Goal: Complete application form

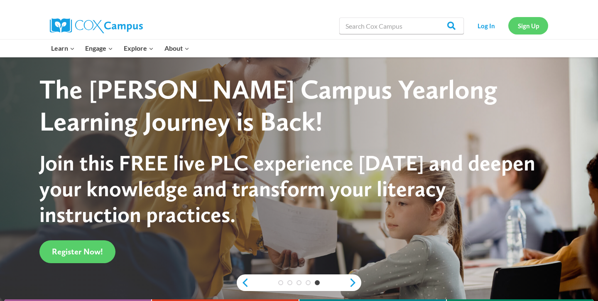
click at [529, 26] on link "Sign Up" at bounding box center [529, 25] width 40 height 17
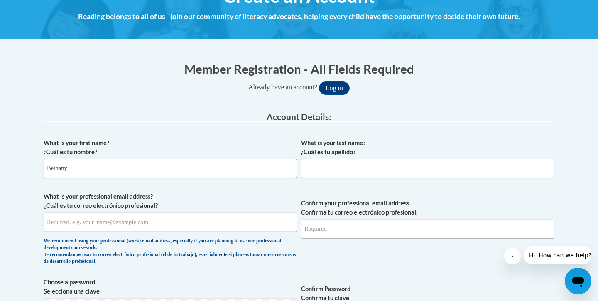
type input "Bethany"
type input "Donato"
type input "badonato@gmail.com"
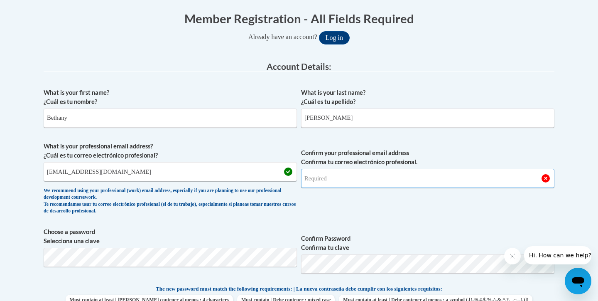
scroll to position [168, 0]
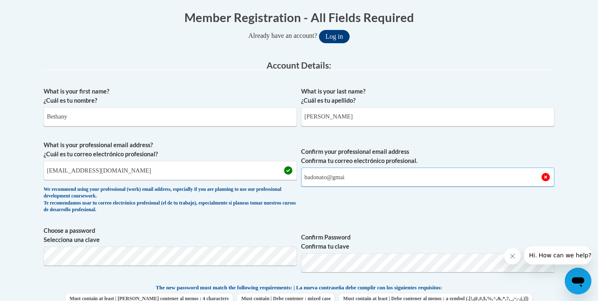
type input "badonato@gmai"
click at [72, 175] on input "badonato@gmail.com" at bounding box center [170, 170] width 253 height 19
click at [71, 170] on input "badonato@gmail.com" at bounding box center [170, 170] width 253 height 19
type input "badonato08@gmail.com"
click at [330, 181] on input "badonato@gmai" at bounding box center [427, 176] width 253 height 19
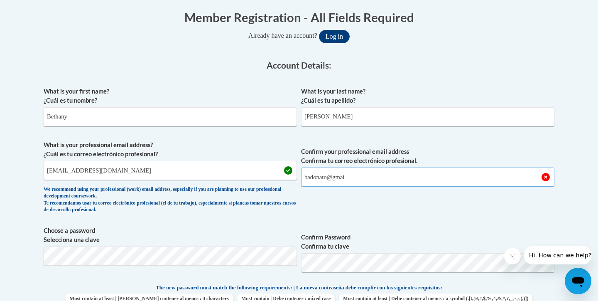
click at [330, 179] on input "badonato@gmai" at bounding box center [427, 176] width 253 height 19
click at [386, 174] on input "badonato08@gmai" at bounding box center [427, 176] width 253 height 19
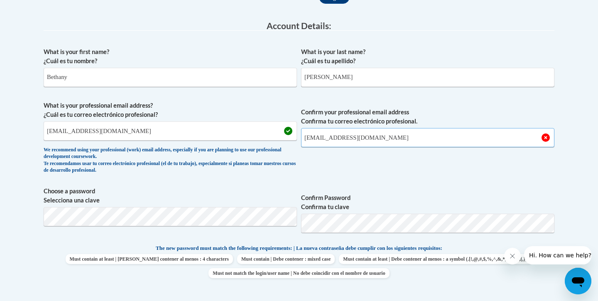
scroll to position [210, 0]
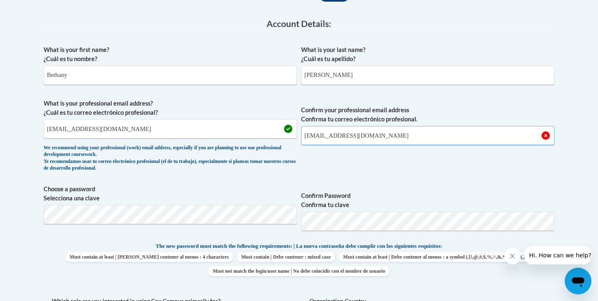
type input "badonato08@gmai.com"
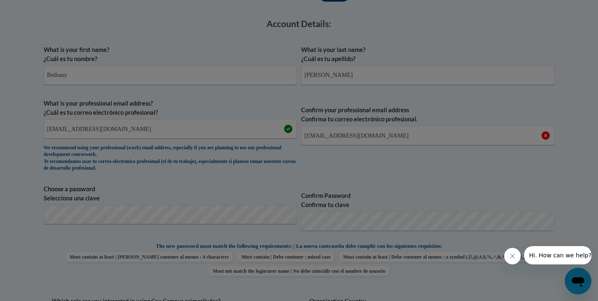
scroll to position [383, 0]
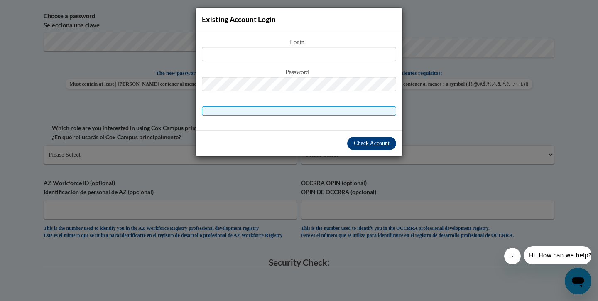
click at [513, 257] on icon "Close message from company" at bounding box center [512, 256] width 7 height 7
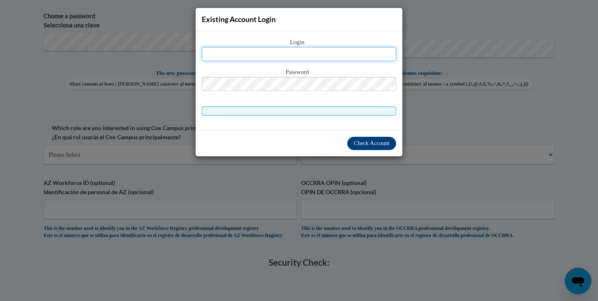
click at [323, 47] on input "text" at bounding box center [299, 54] width 194 height 14
click at [299, 55] on input "bad08@" at bounding box center [299, 54] width 194 height 14
click at [328, 57] on input "badonato08@" at bounding box center [299, 54] width 194 height 14
type input "badonato08@gmail.com"
click at [325, 93] on div "Password" at bounding box center [299, 83] width 194 height 33
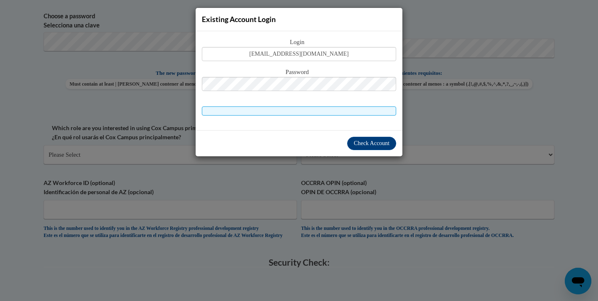
click at [323, 91] on div "Password" at bounding box center [299, 83] width 194 height 33
click at [371, 143] on span "Check Account" at bounding box center [372, 143] width 36 height 6
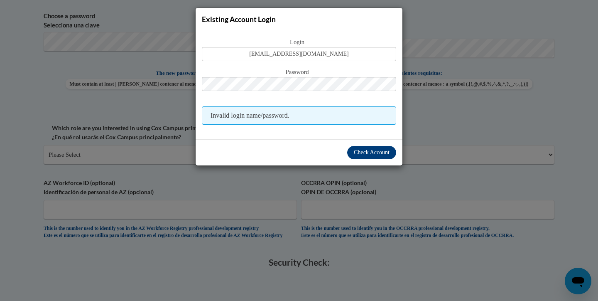
click at [374, 151] on span "Check Account" at bounding box center [372, 152] width 36 height 6
click at [375, 149] on span "Check Account" at bounding box center [372, 152] width 36 height 6
click at [374, 152] on span "Check Account" at bounding box center [372, 152] width 36 height 6
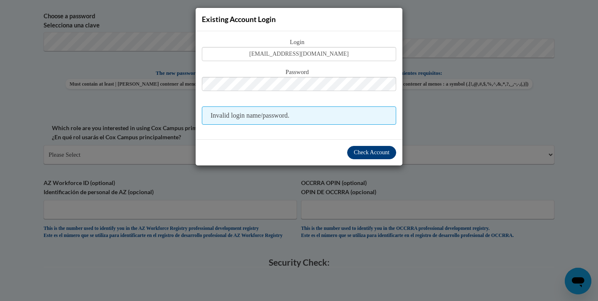
click at [364, 156] on button "Check Account" at bounding box center [371, 152] width 49 height 13
click at [352, 2] on div "Existing Account Login Login badonato08@gmail.com Password Invalid login name/p…" at bounding box center [299, 150] width 598 height 301
